Goal: Information Seeking & Learning: Find specific fact

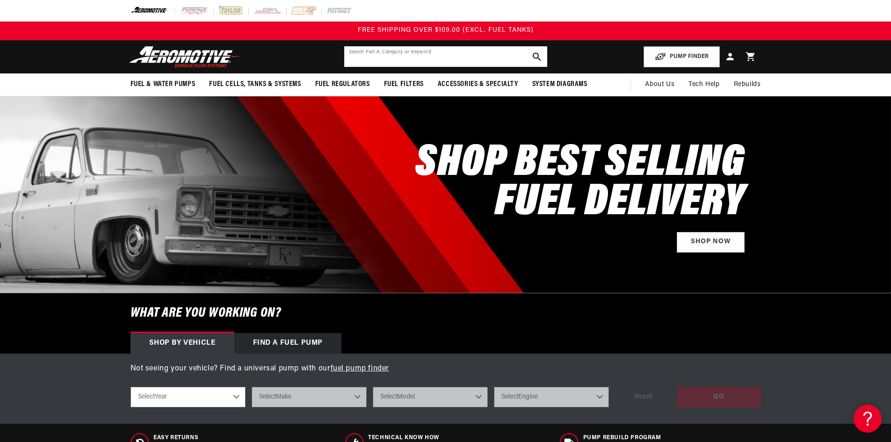
paste input "AFS12306"
drag, startPoint x: 360, startPoint y: 57, endPoint x: 344, endPoint y: 59, distance: 16.6
click at [344, 59] on input "AFS12306" at bounding box center [445, 56] width 203 height 21
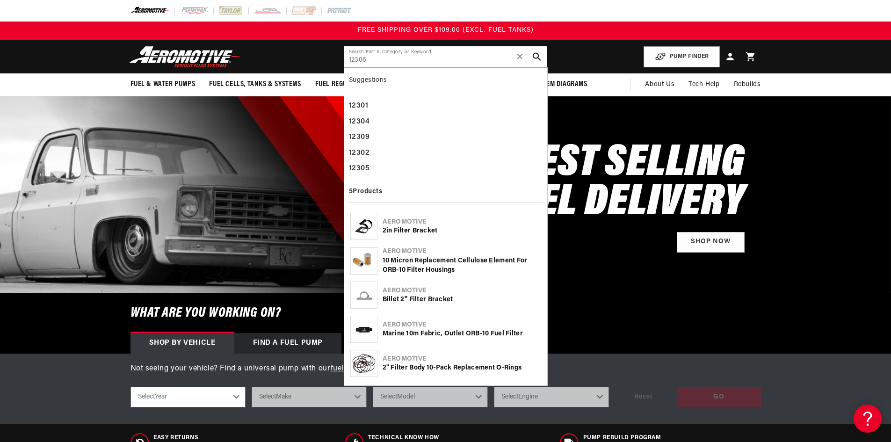
type input "12306"
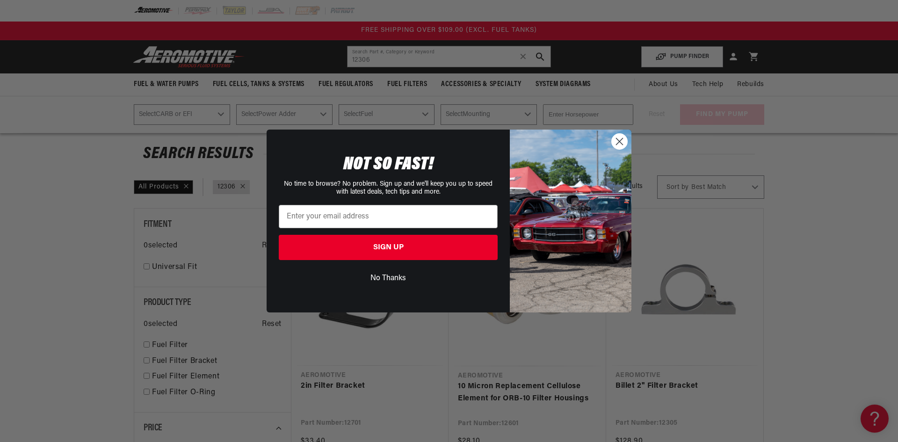
click at [617, 136] on circle "Close dialog" at bounding box center [619, 141] width 15 height 15
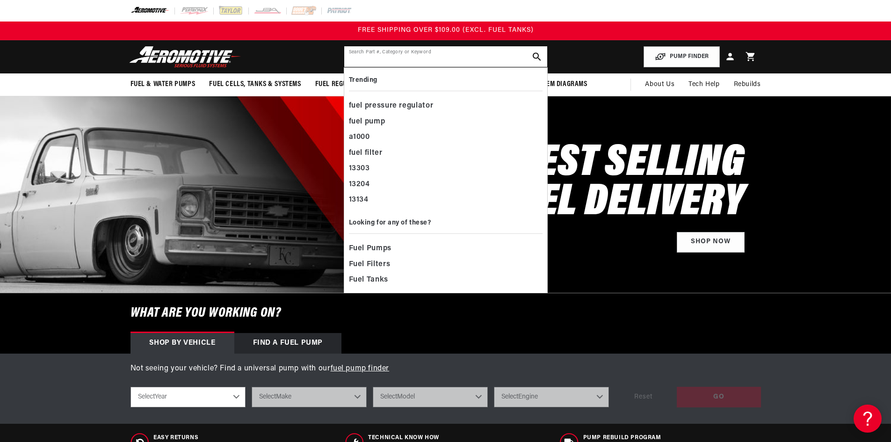
paste input "AFS12306"
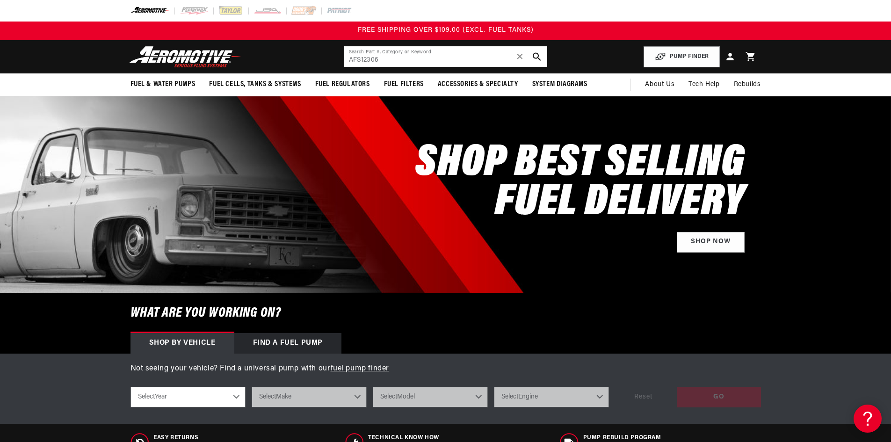
drag, startPoint x: 360, startPoint y: 64, endPoint x: 328, endPoint y: 63, distance: 32.3
click at [341, 63] on header "Fuel & Water Pumps Back In-Tank In-Line Fuel Pumps" at bounding box center [445, 56] width 677 height 33
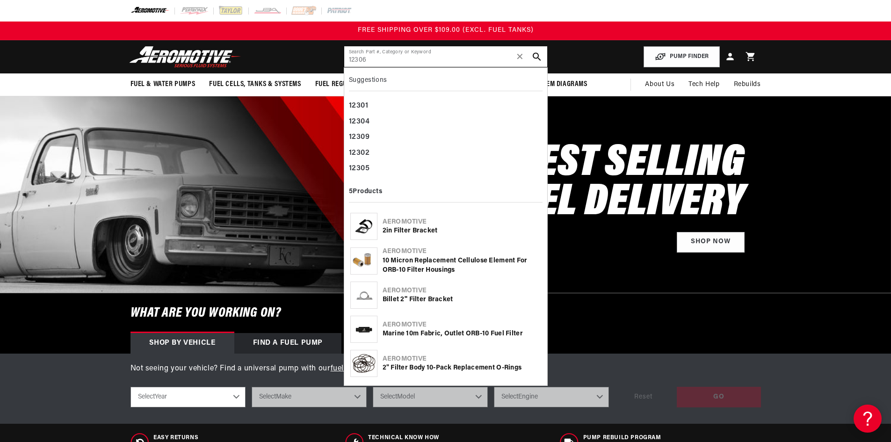
type input "12306"
